Goal: Transaction & Acquisition: Purchase product/service

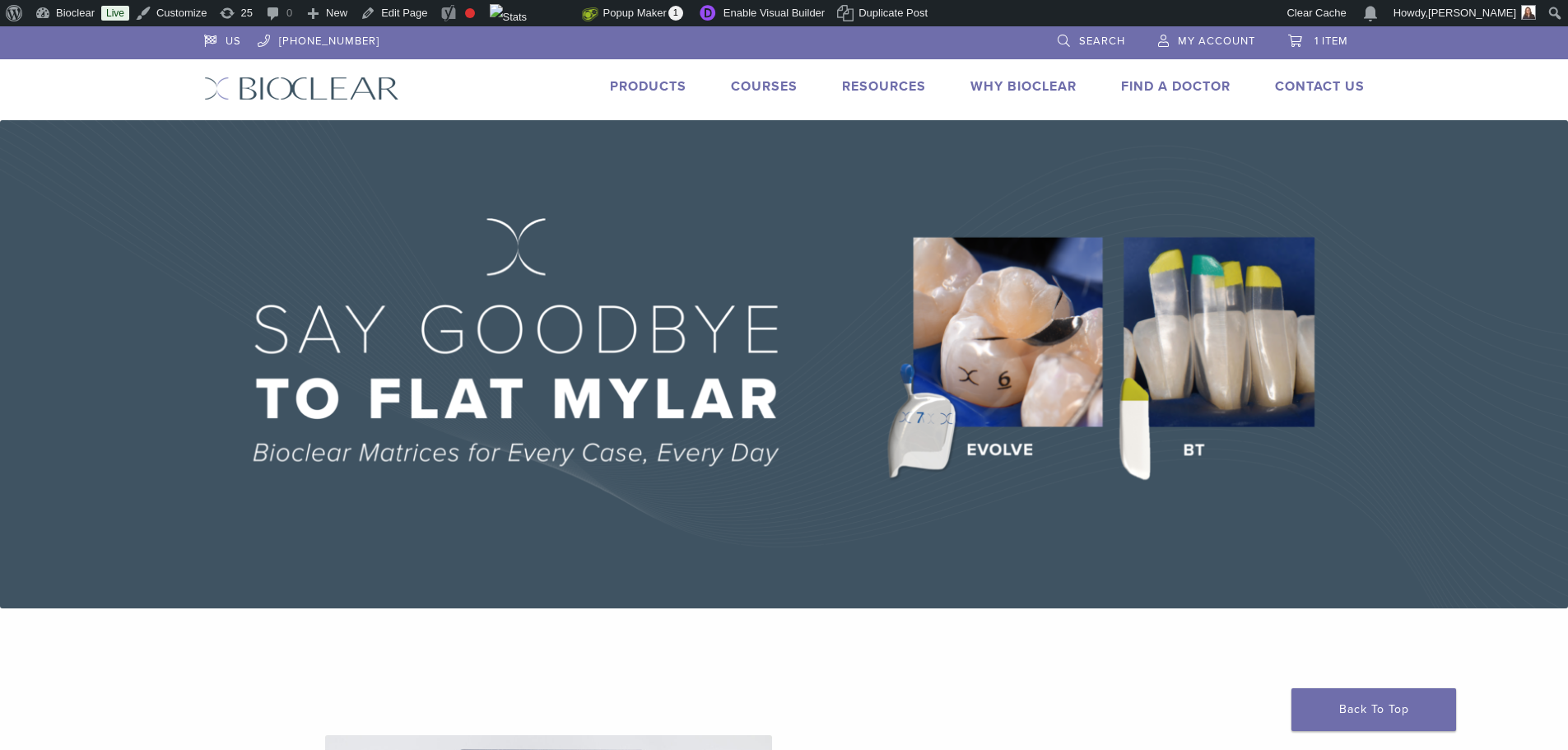
click at [642, 79] on link "Products" at bounding box center [649, 86] width 77 height 17
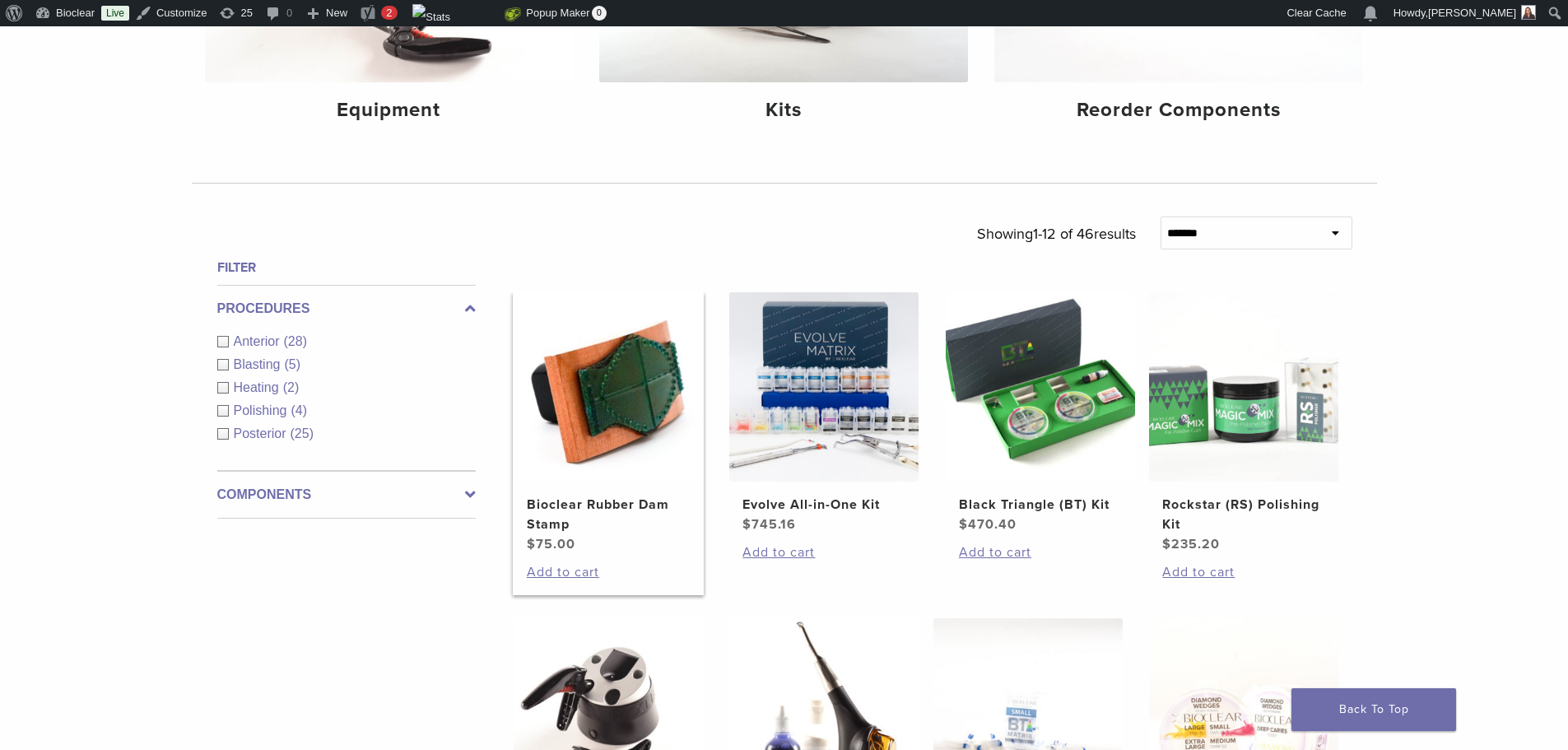
scroll to position [412, 0]
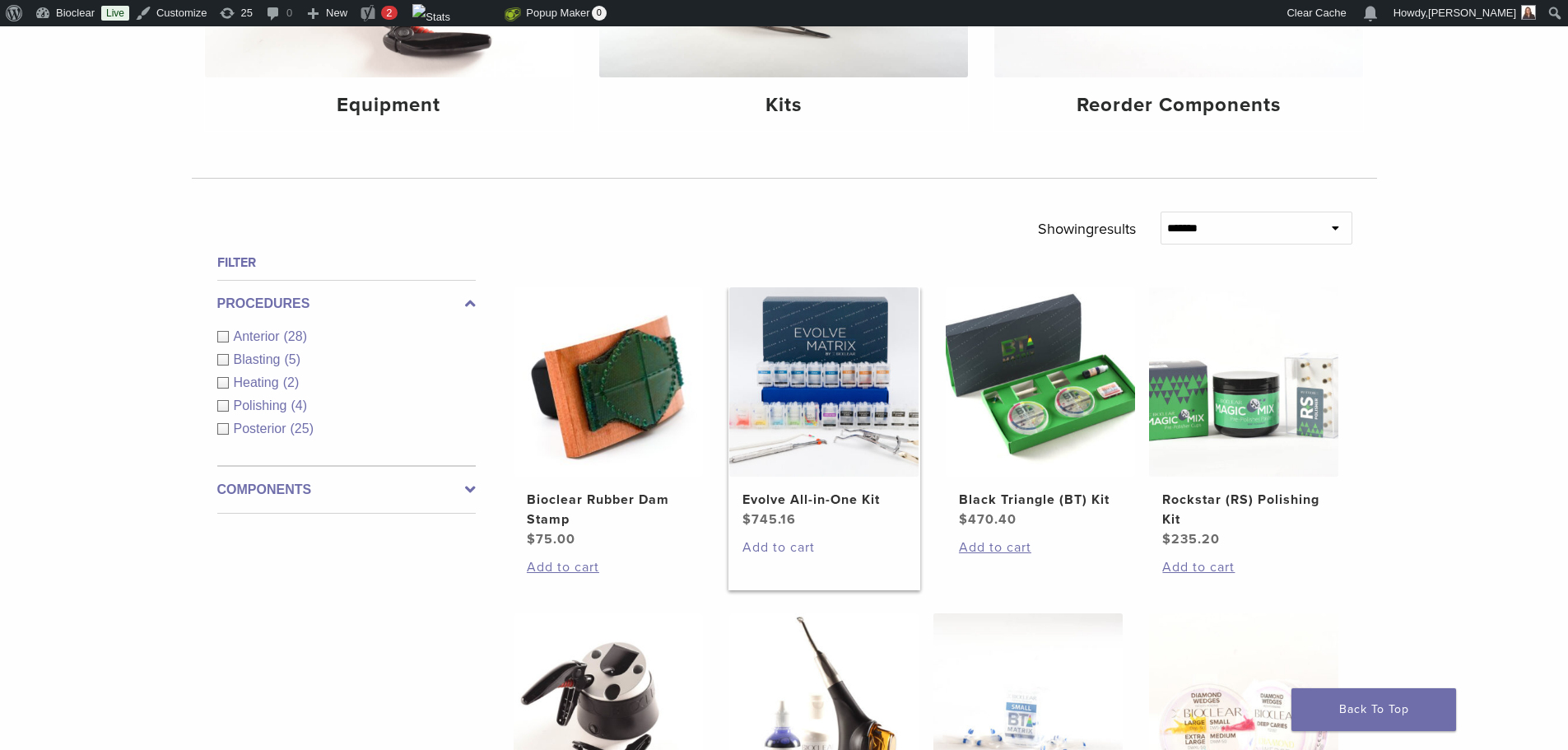
click at [789, 547] on link "Add to cart" at bounding box center [824, 547] width 163 height 20
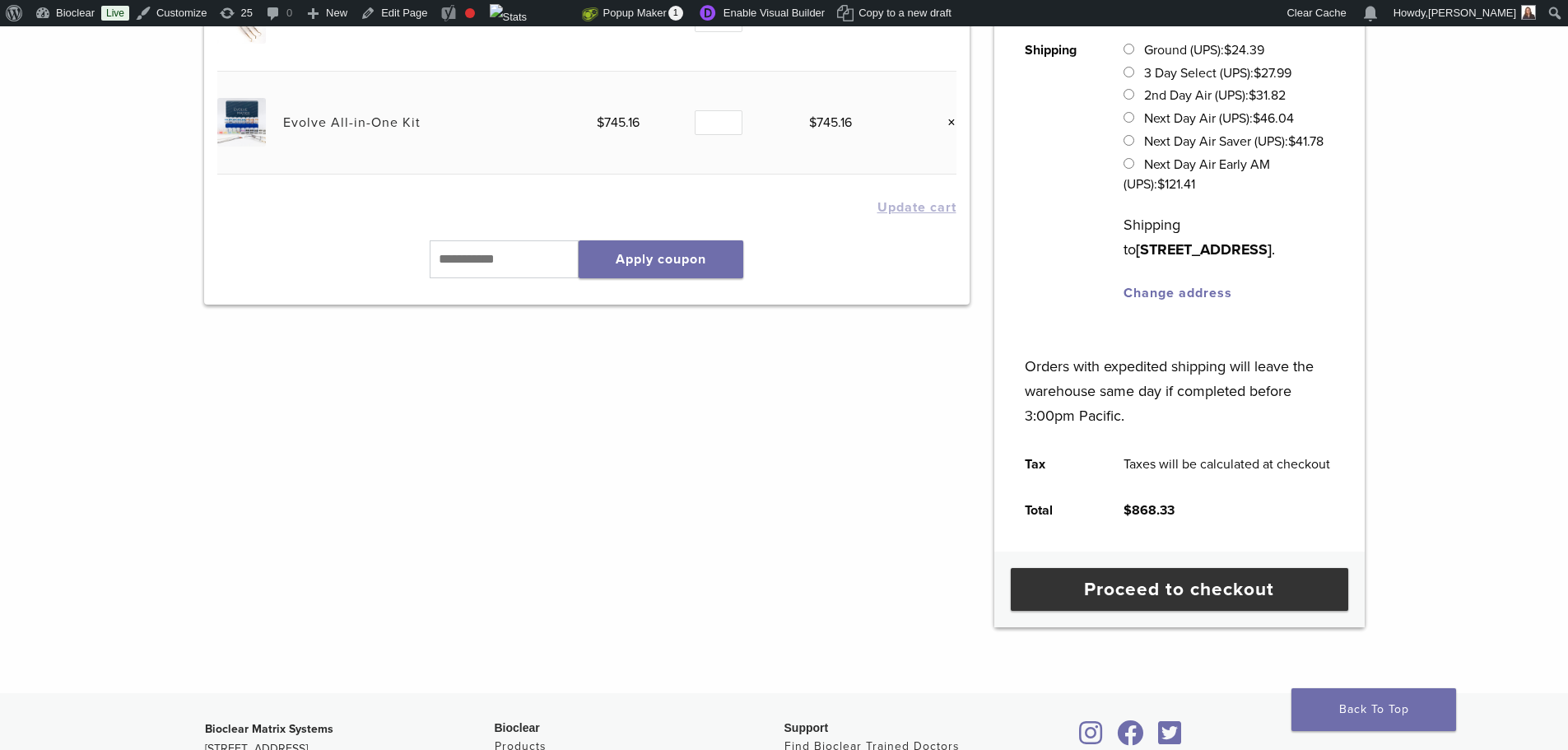
scroll to position [412, 0]
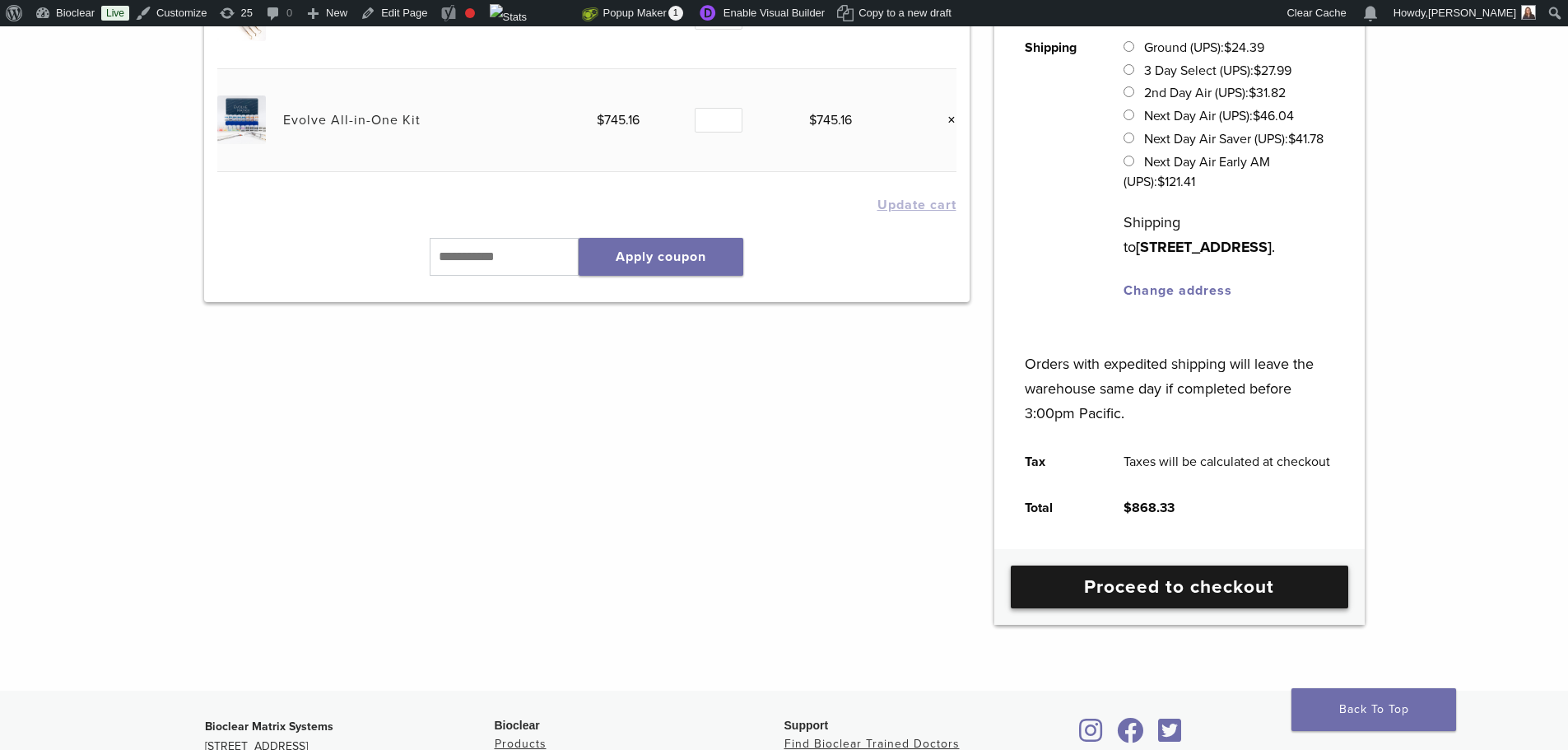
click at [1209, 580] on link "Proceed to checkout" at bounding box center [1180, 587] width 338 height 43
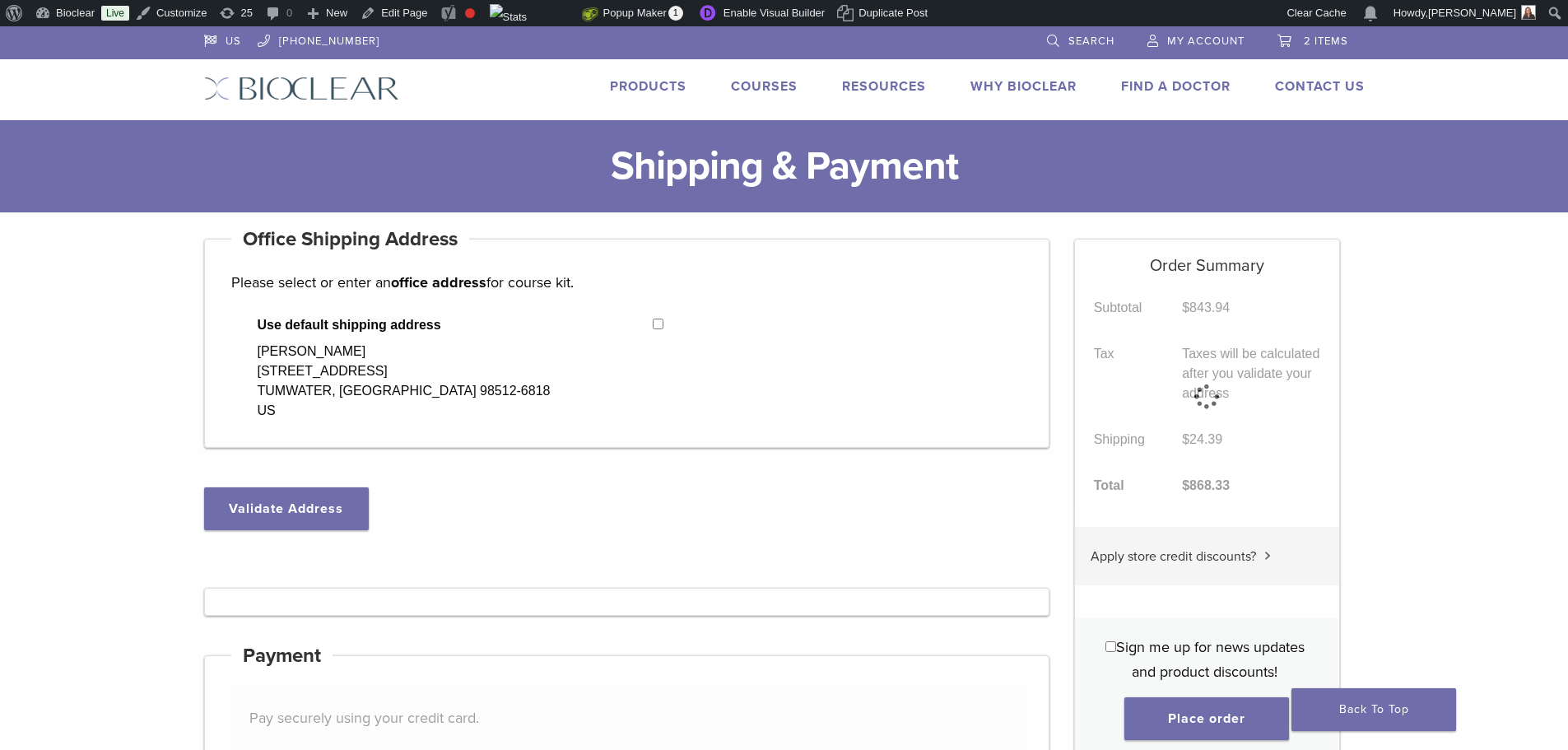
select select "**"
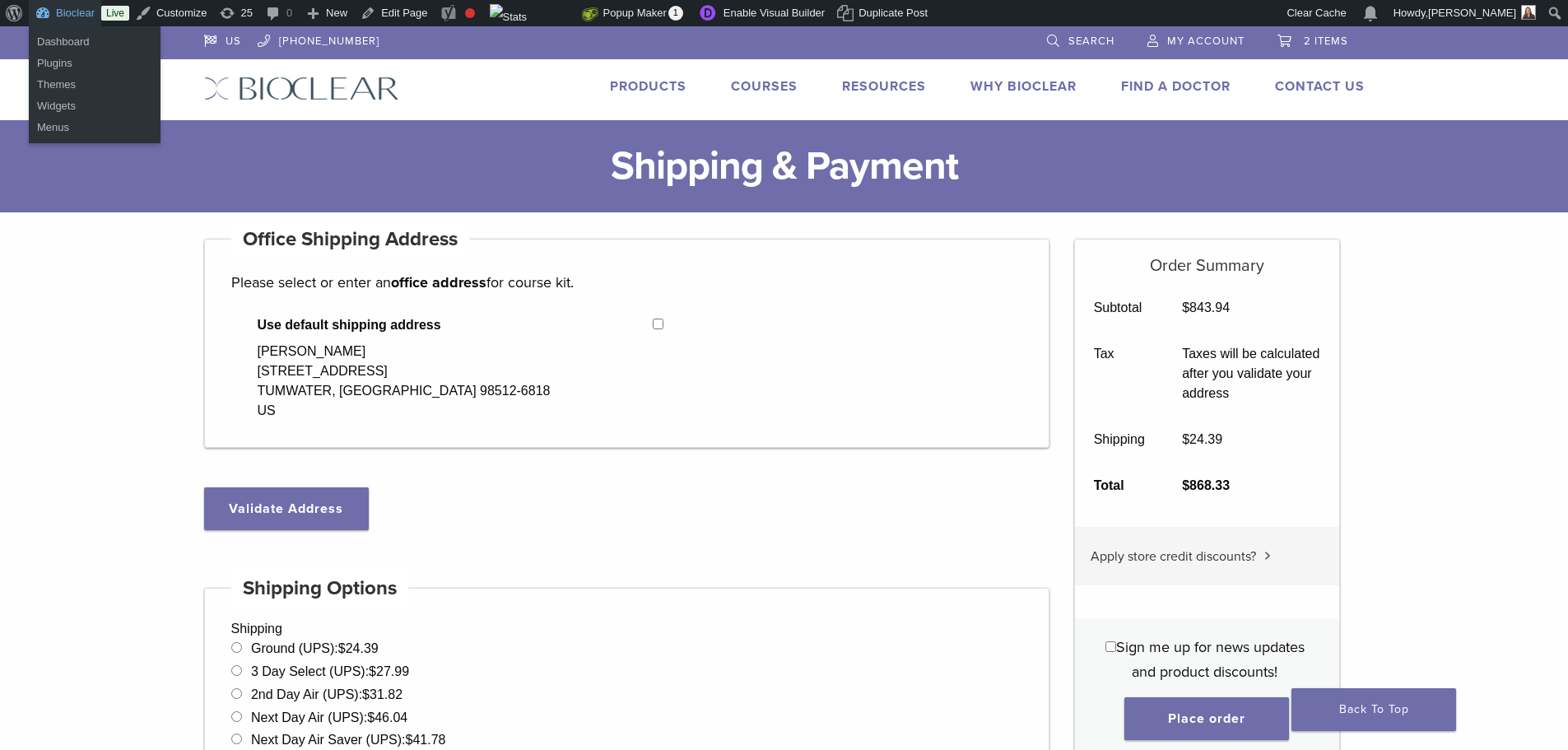
click at [61, 5] on link "Bioclear" at bounding box center [65, 13] width 73 height 26
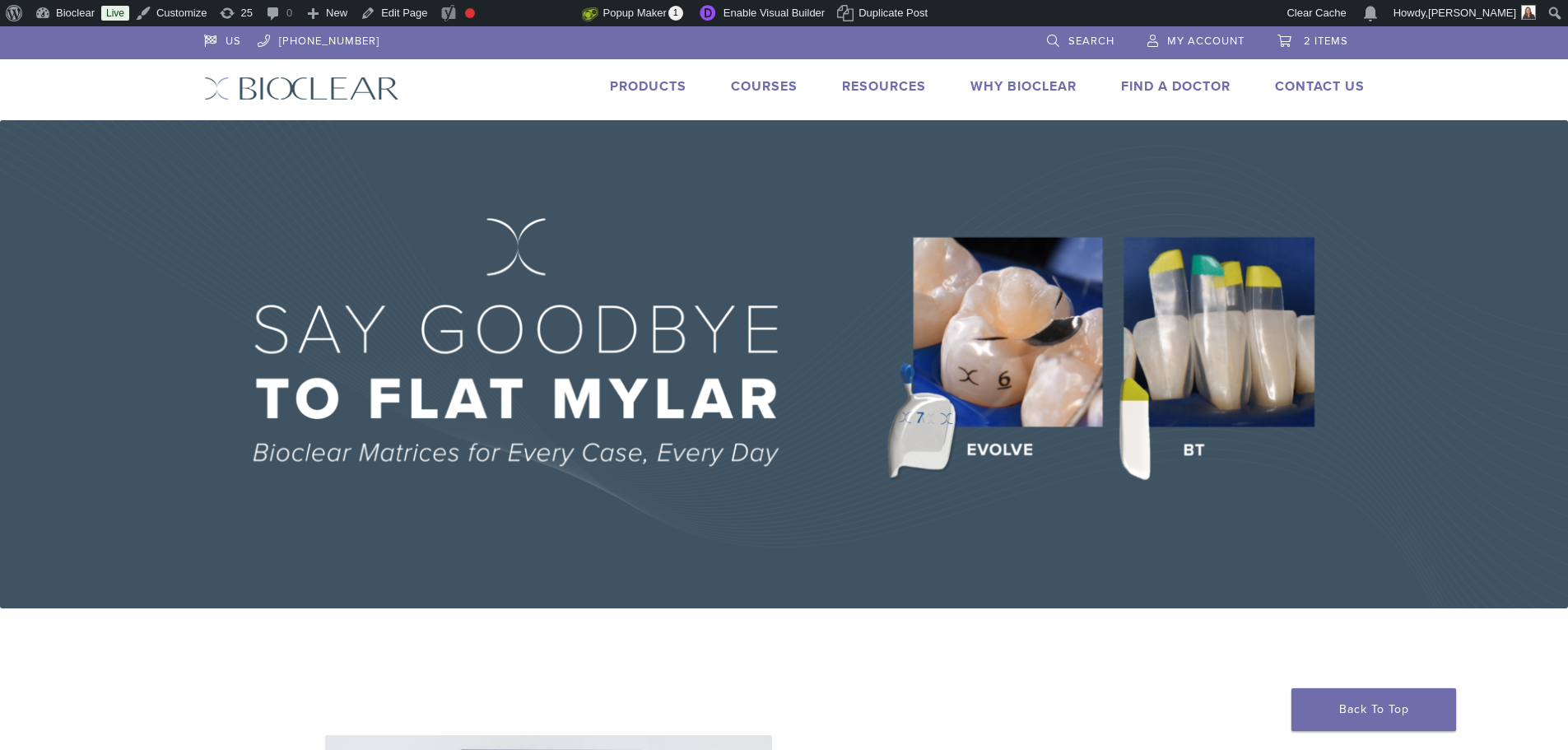
drag, startPoint x: 638, startPoint y: 88, endPoint x: 523, endPoint y: 89, distance: 115.0
click at [638, 88] on link "Products" at bounding box center [649, 86] width 77 height 17
